Goal: Task Accomplishment & Management: Manage account settings

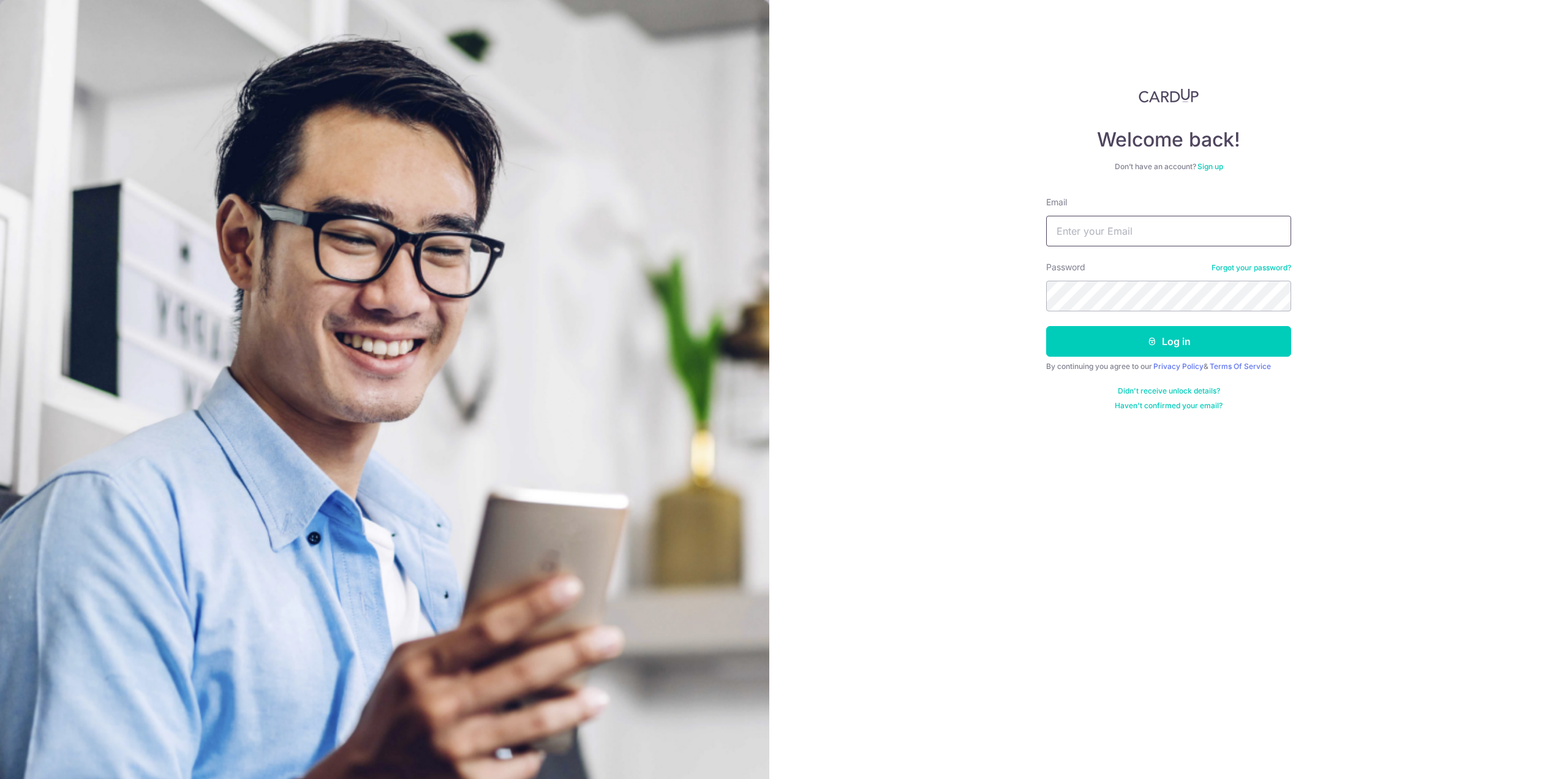
click at [1114, 238] on input "Email" at bounding box center [1169, 231] width 245 height 31
type input "[EMAIL_ADDRESS][DOMAIN_NAME]"
click at [1217, 327] on button "Log in" at bounding box center [1169, 341] width 245 height 31
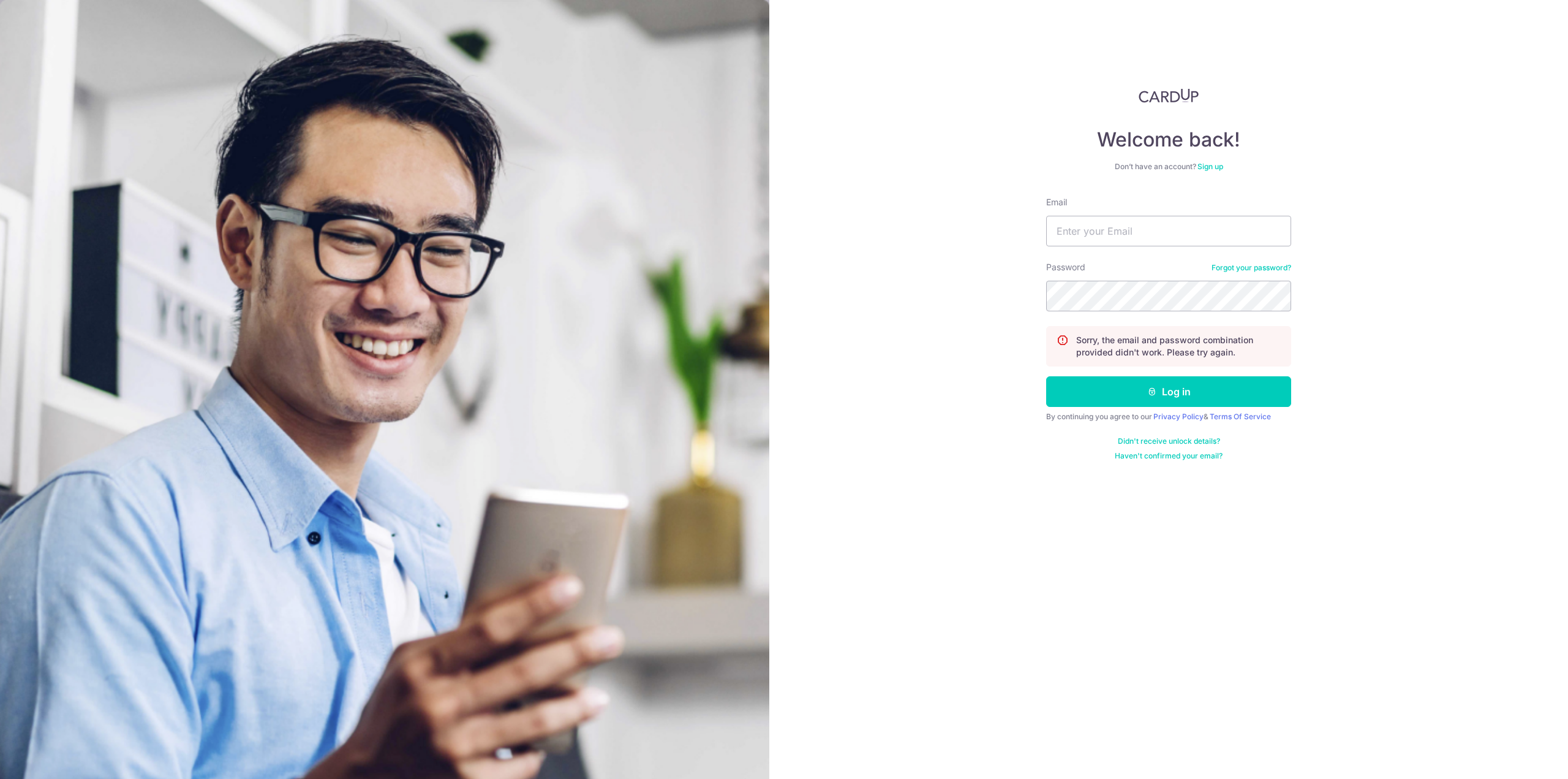
click at [0, 778] on nordpass-portal at bounding box center [0, 779] width 0 height 0
click at [1138, 235] on input "Email" at bounding box center [1169, 231] width 245 height 31
paste input "[EMAIL_ADDRESS][DOMAIN_NAME]"
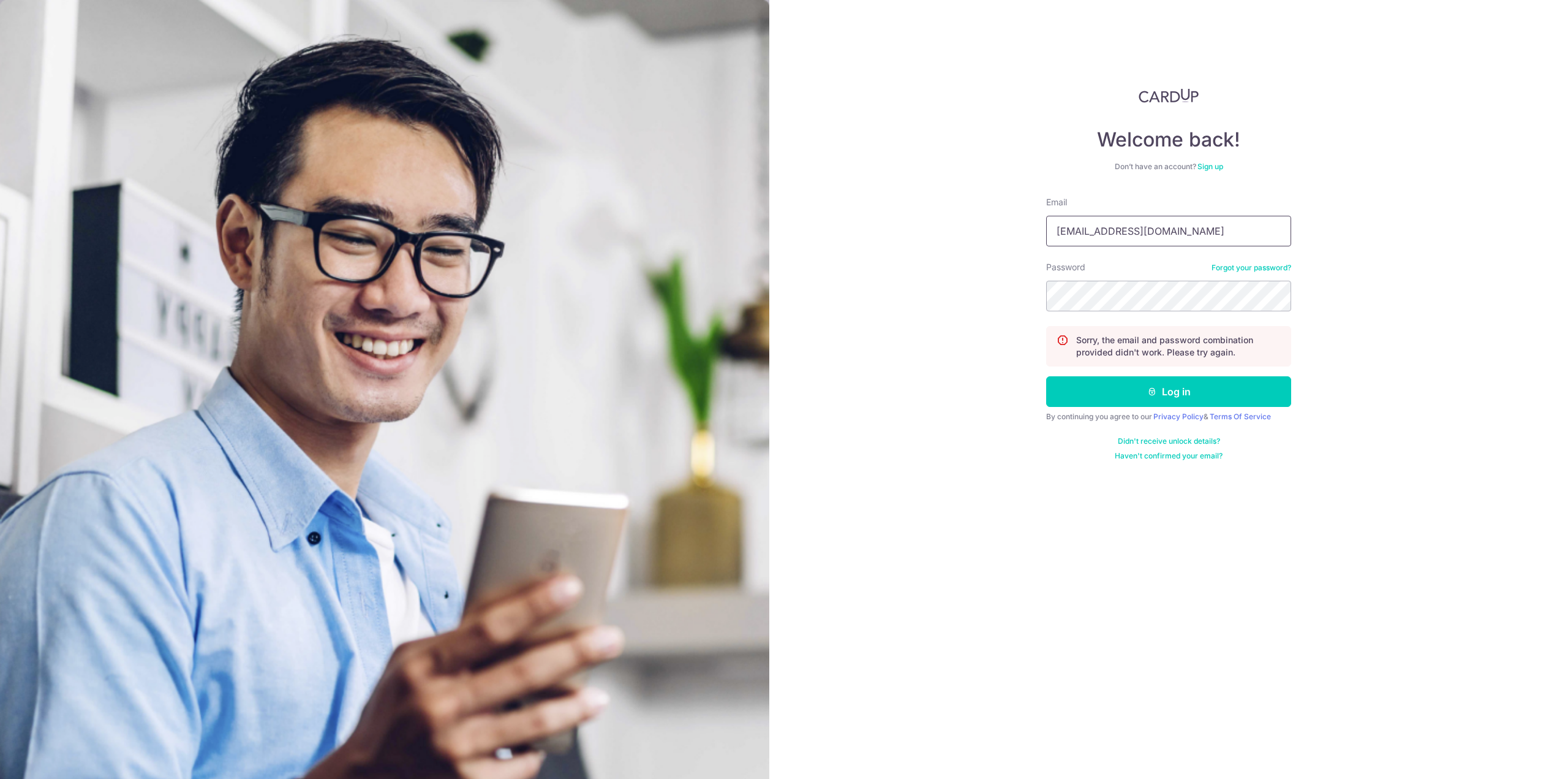
type input "[EMAIL_ADDRESS][DOMAIN_NAME]"
click at [1152, 400] on button "Log in" at bounding box center [1169, 391] width 245 height 31
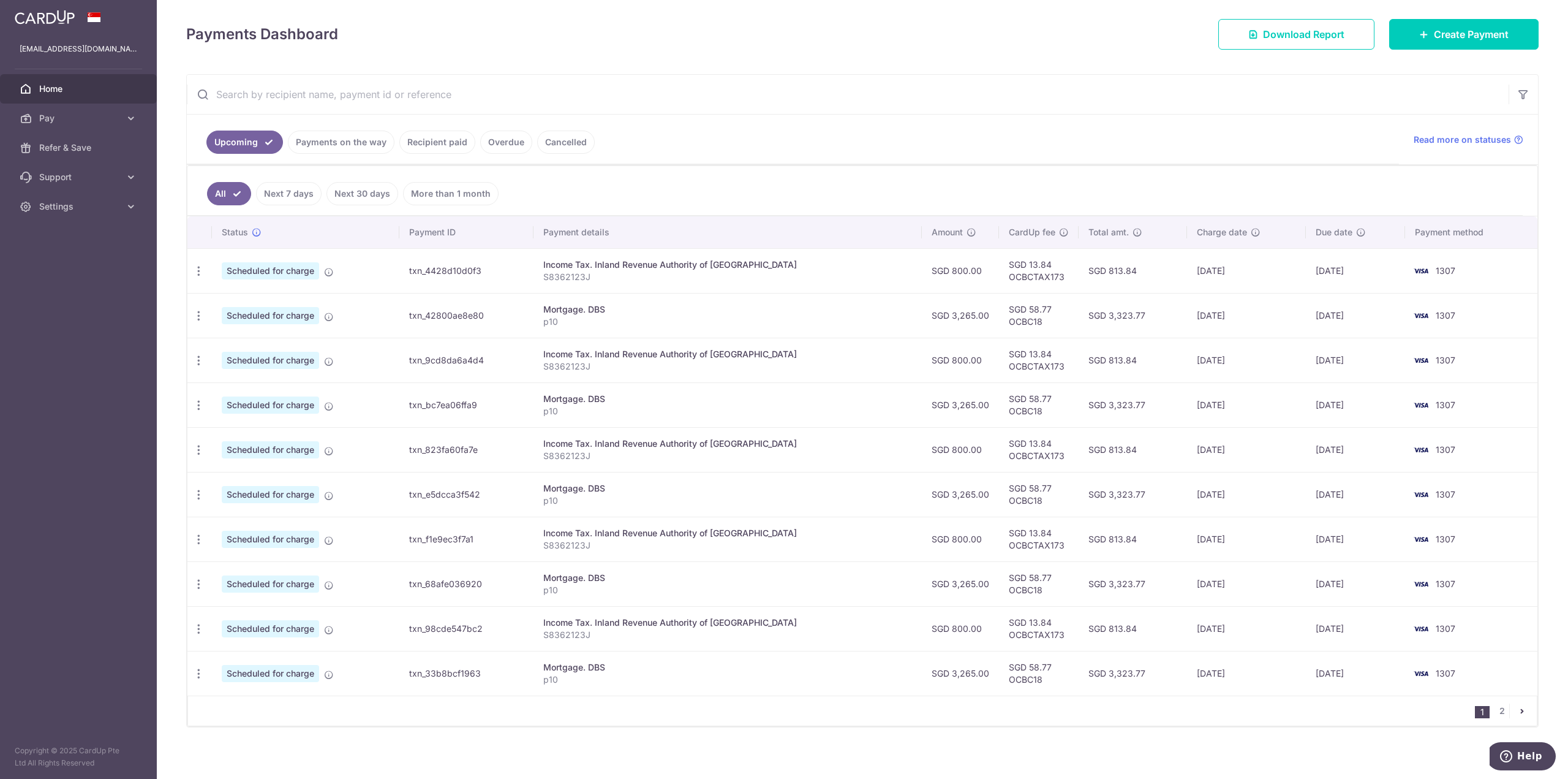
scroll to position [101, 0]
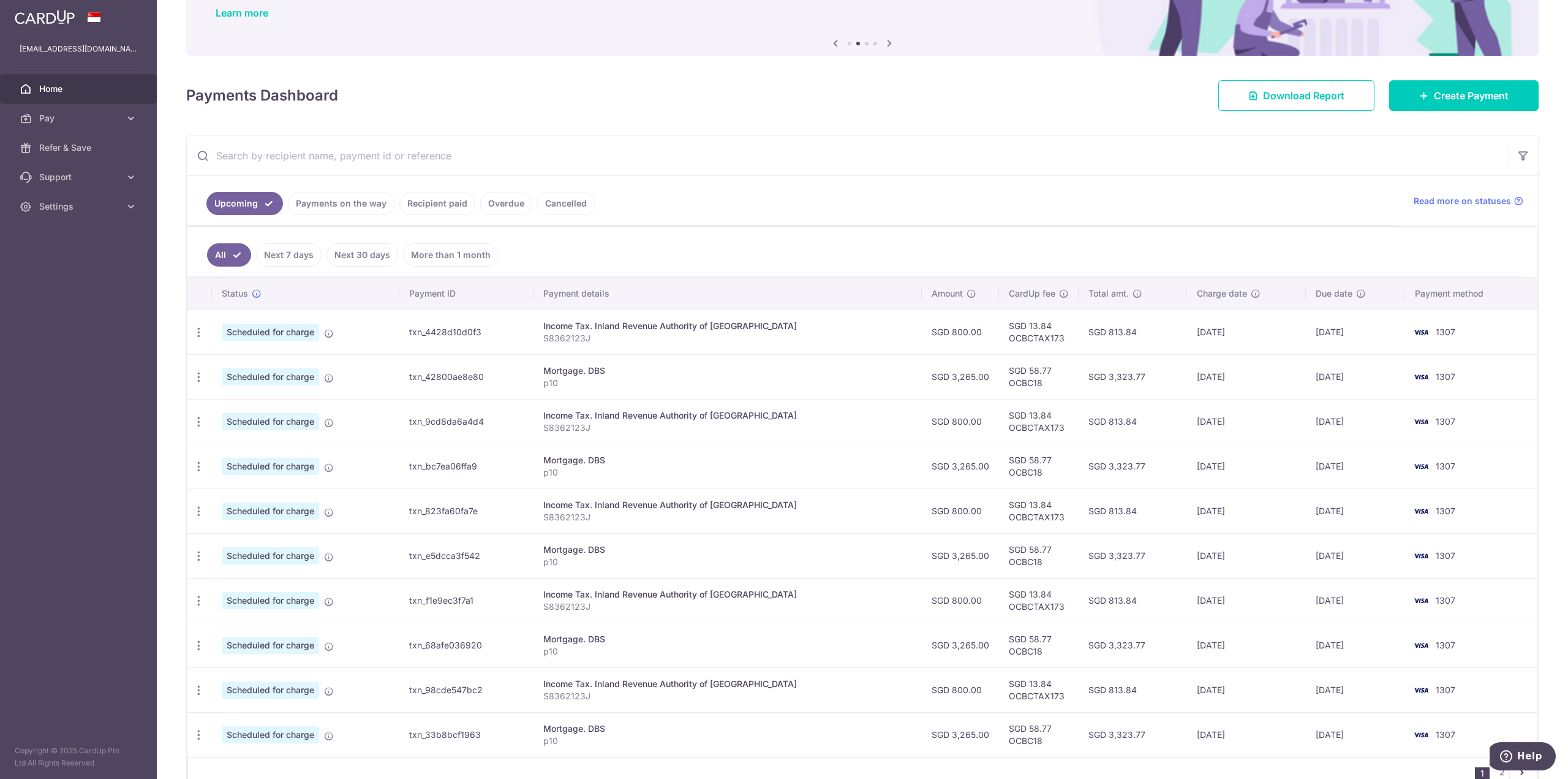
click at [0, 778] on nordpass-portal at bounding box center [0, 779] width 0 height 0
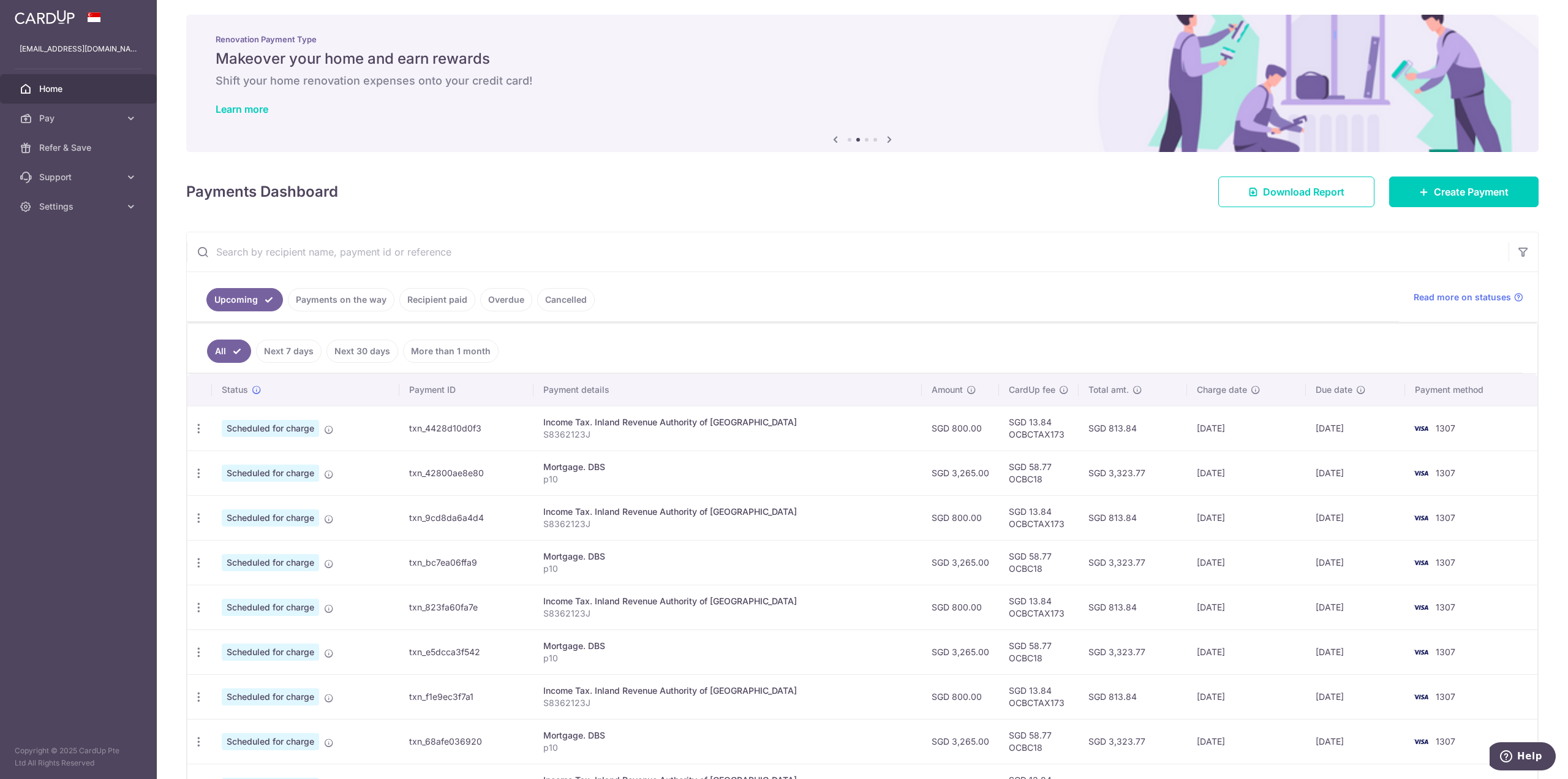
scroll to position [0, 0]
